Goal: Navigation & Orientation: Go to known website

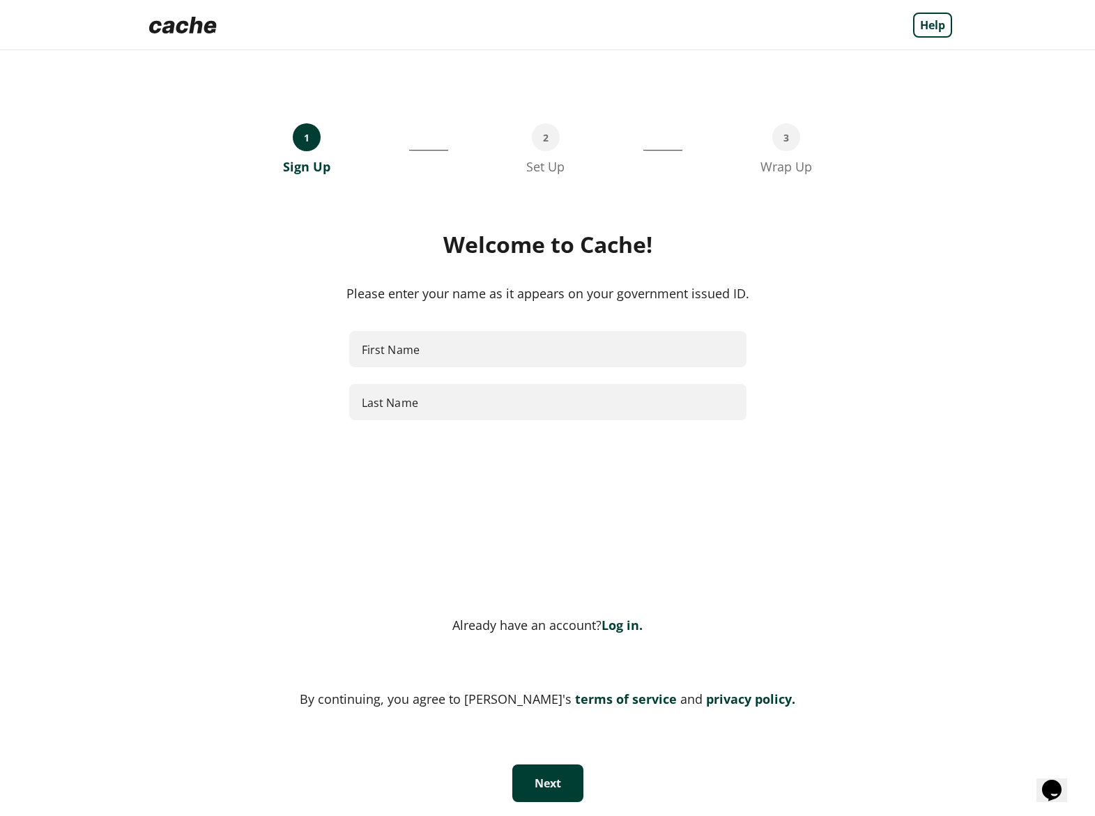
click at [184, 21] on img at bounding box center [183, 25] width 79 height 28
click at [611, 624] on link "Log in." at bounding box center [621, 625] width 41 height 17
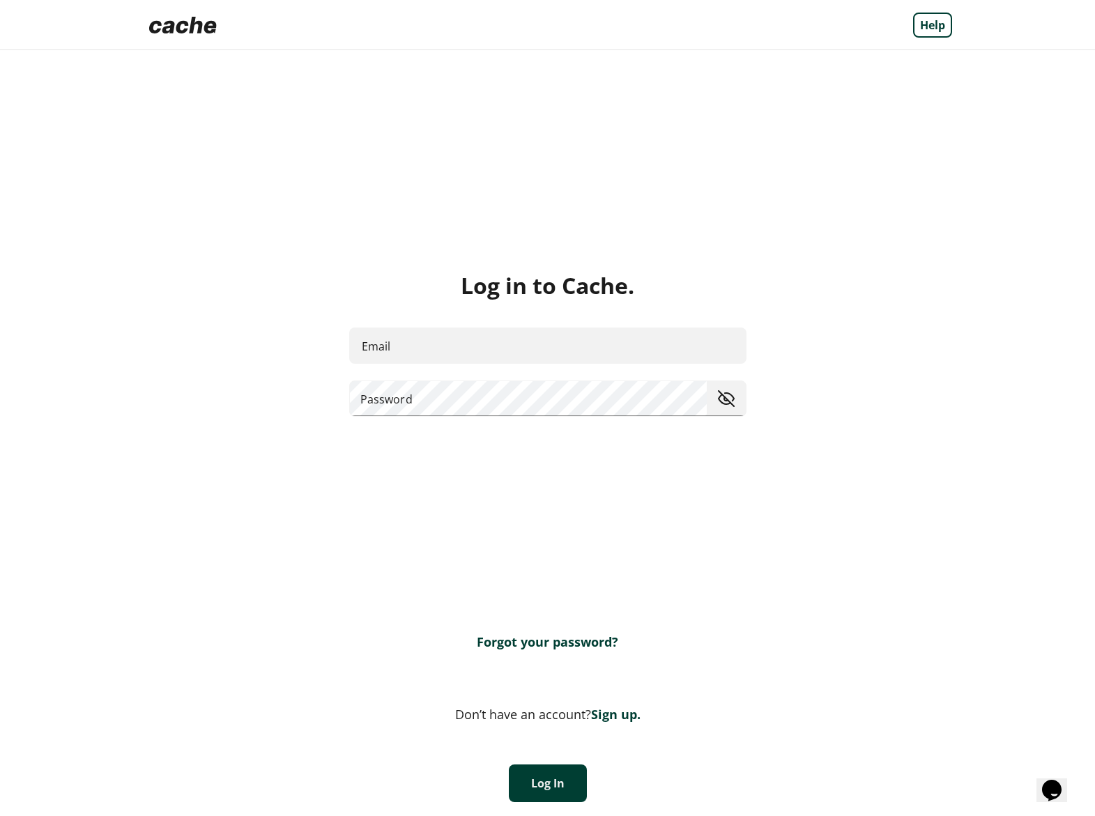
click at [182, 28] on img at bounding box center [183, 25] width 79 height 28
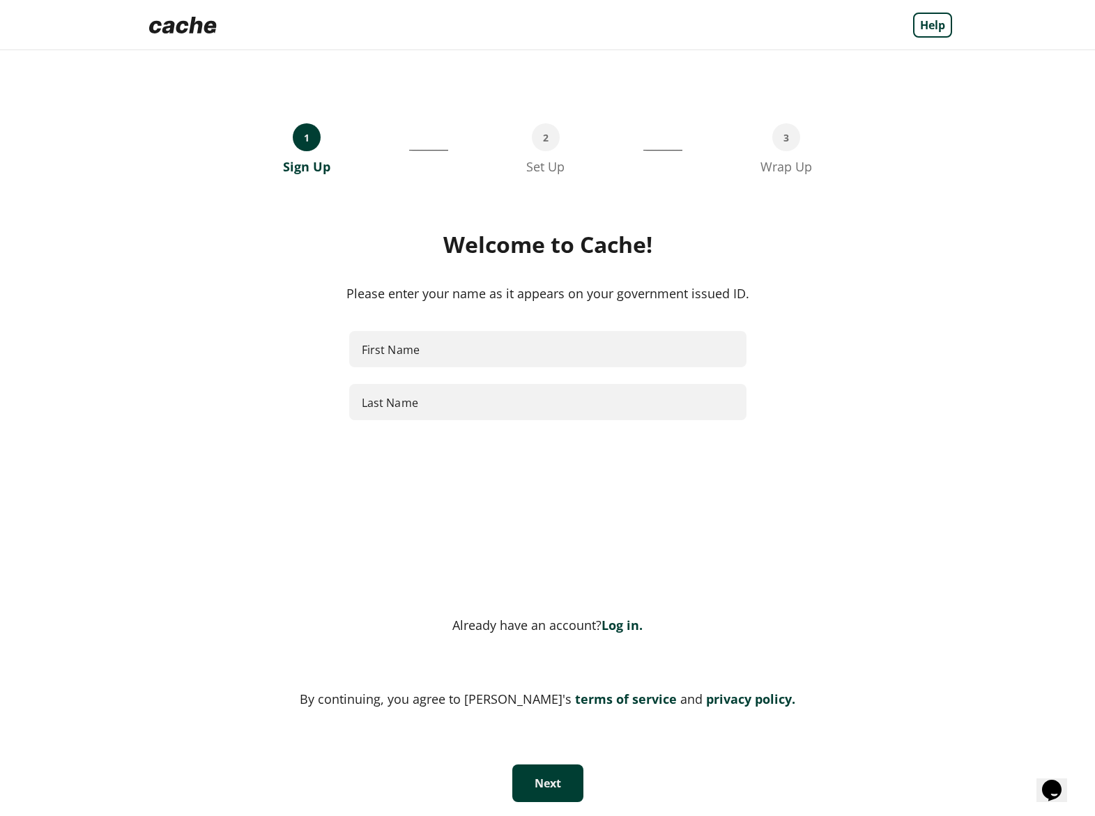
click at [165, 22] on img at bounding box center [183, 25] width 79 height 28
click at [592, 699] on link "terms of service" at bounding box center [623, 699] width 105 height 17
